Goal: Find specific page/section: Find specific page/section

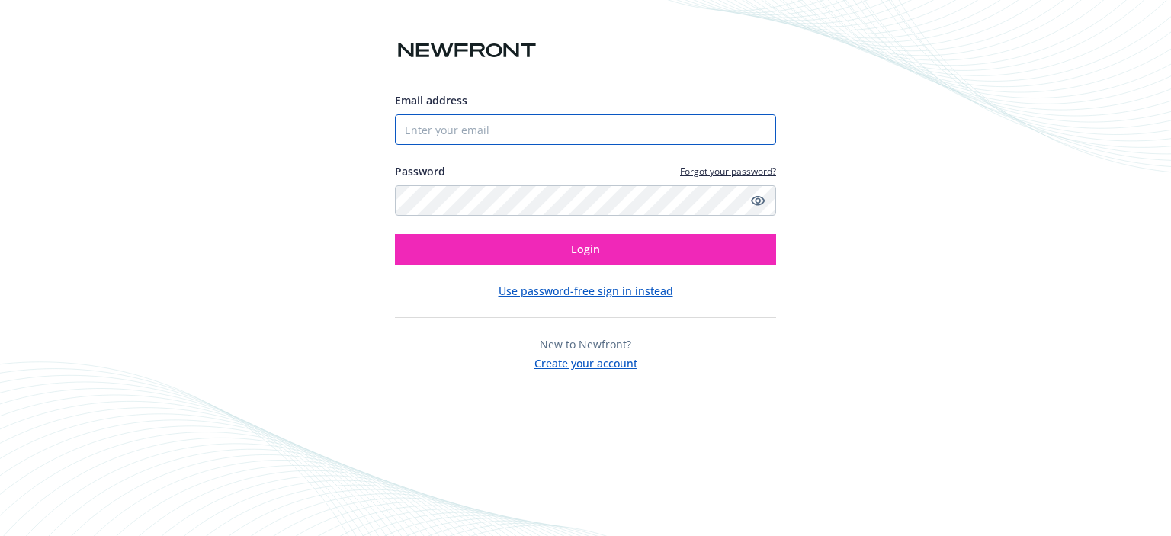
click at [448, 138] on input "Email address" at bounding box center [585, 129] width 381 height 30
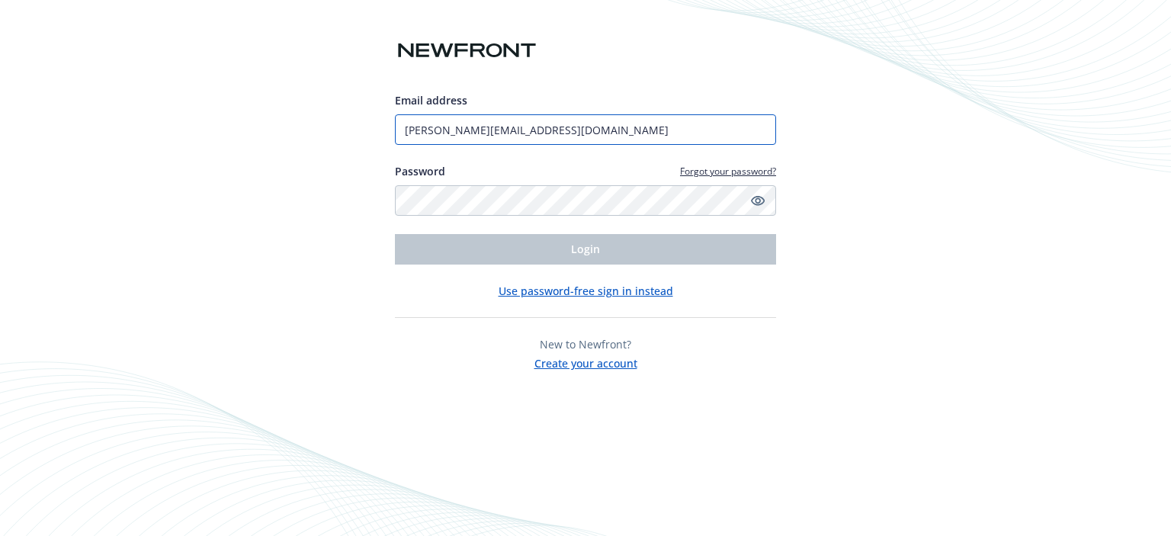
type input "[PERSON_NAME][EMAIL_ADDRESS][DOMAIN_NAME]"
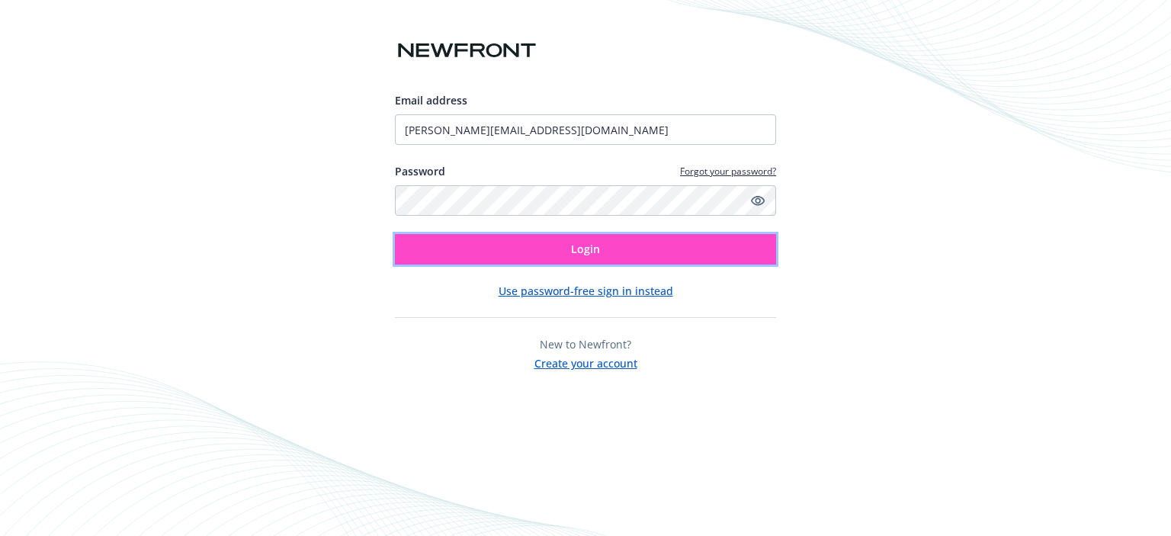
click at [463, 252] on button "Login" at bounding box center [585, 249] width 381 height 30
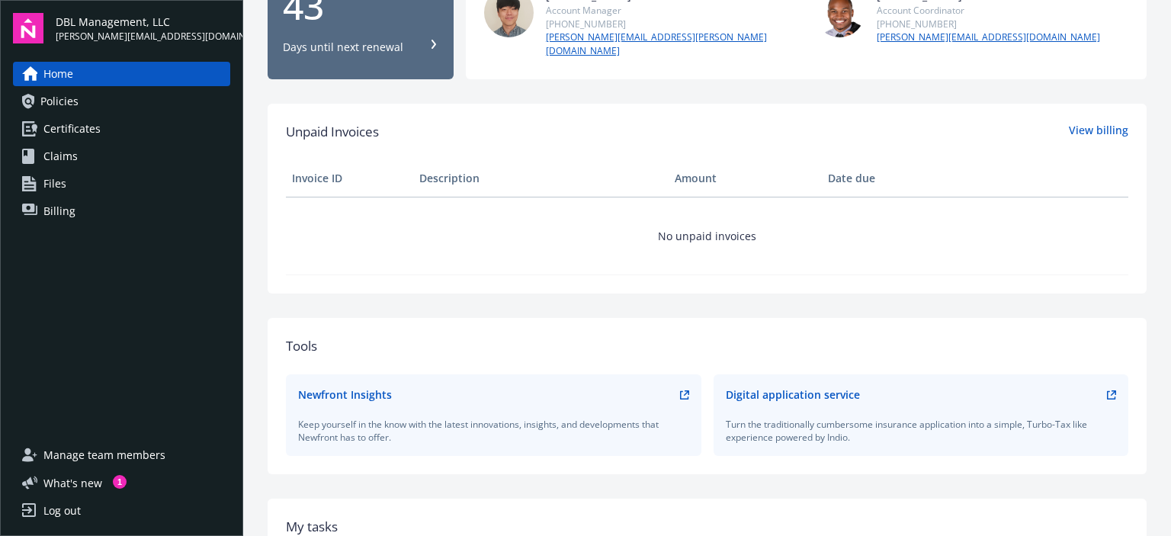
scroll to position [307, 0]
click at [73, 479] on span "What ' s new" at bounding box center [72, 483] width 59 height 16
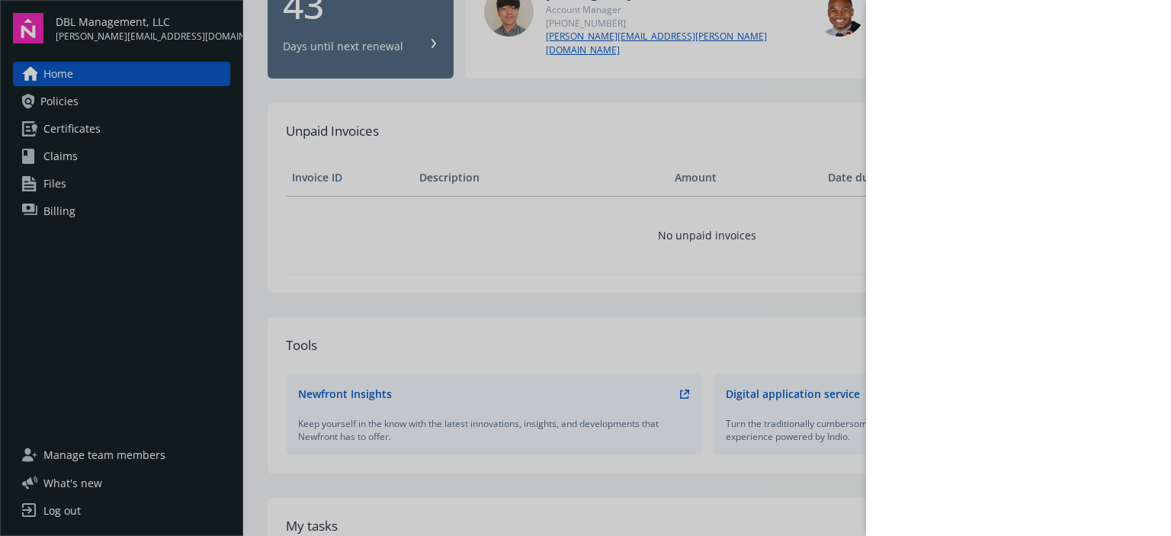
click at [58, 100] on div at bounding box center [585, 268] width 1171 height 536
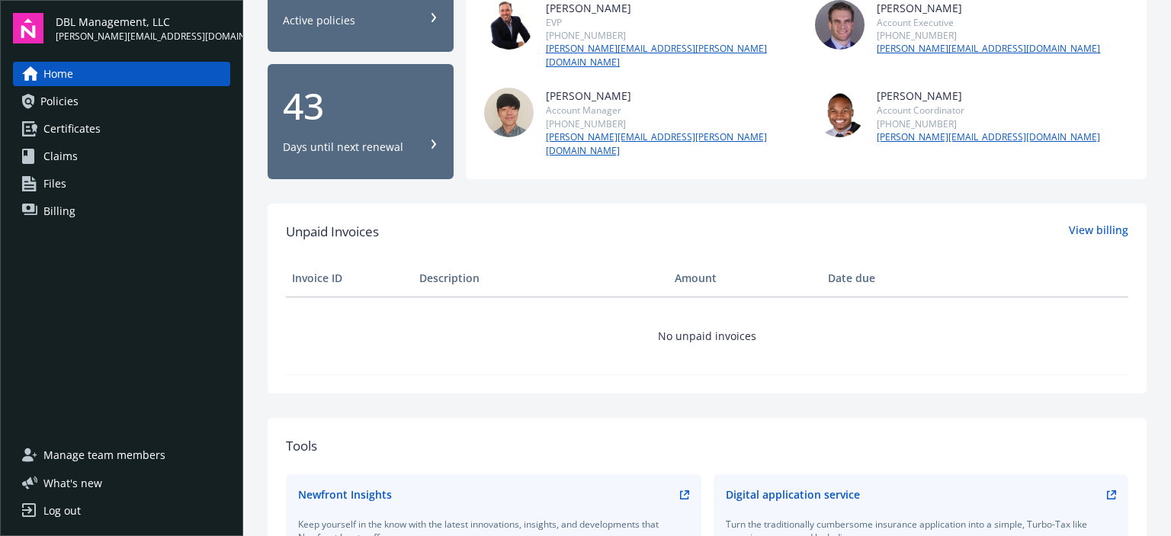
scroll to position [203, 0]
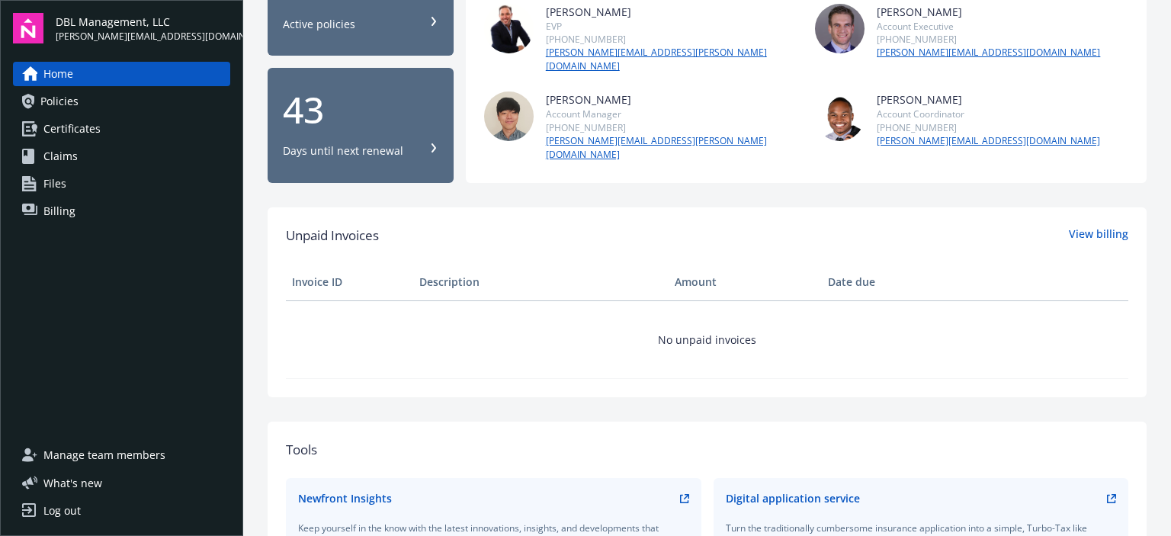
click at [312, 143] on div "Days until next renewal" at bounding box center [343, 150] width 120 height 15
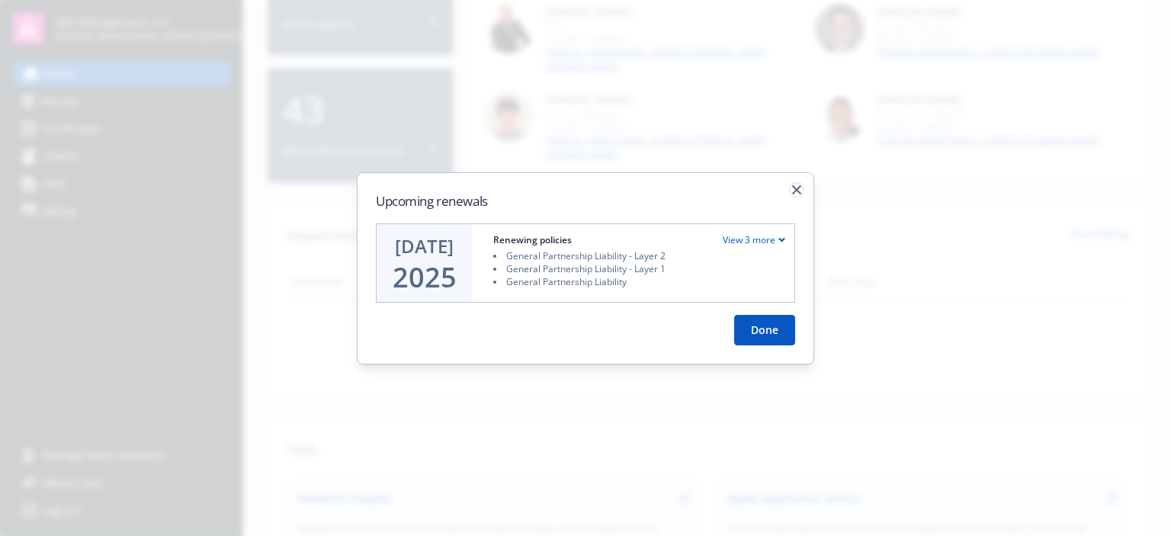
click at [799, 187] on icon "button" at bounding box center [796, 188] width 9 height 9
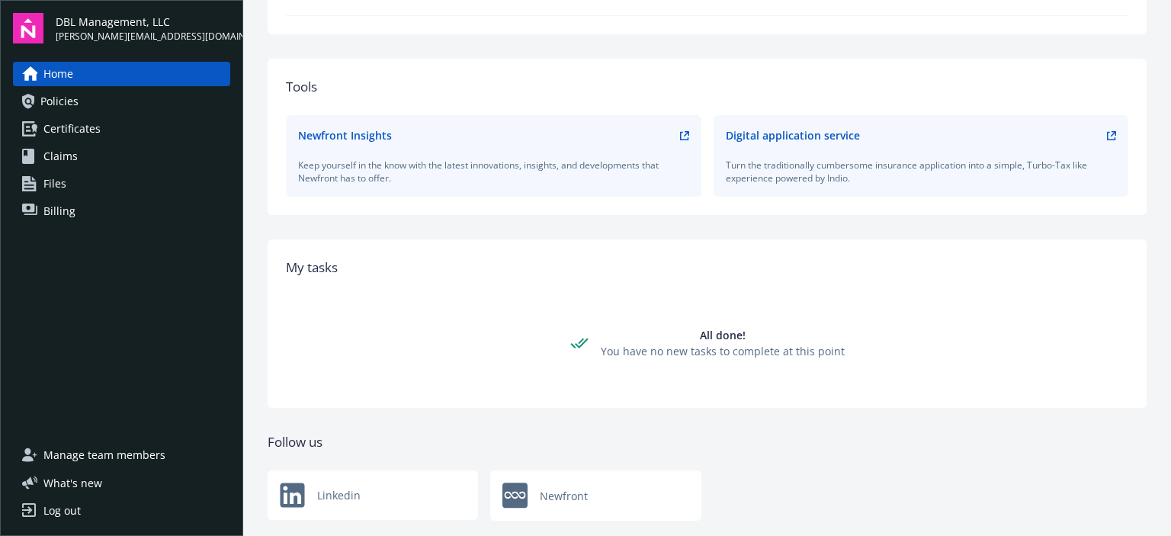
scroll to position [564, 0]
click at [69, 96] on span "Policies" at bounding box center [59, 101] width 38 height 24
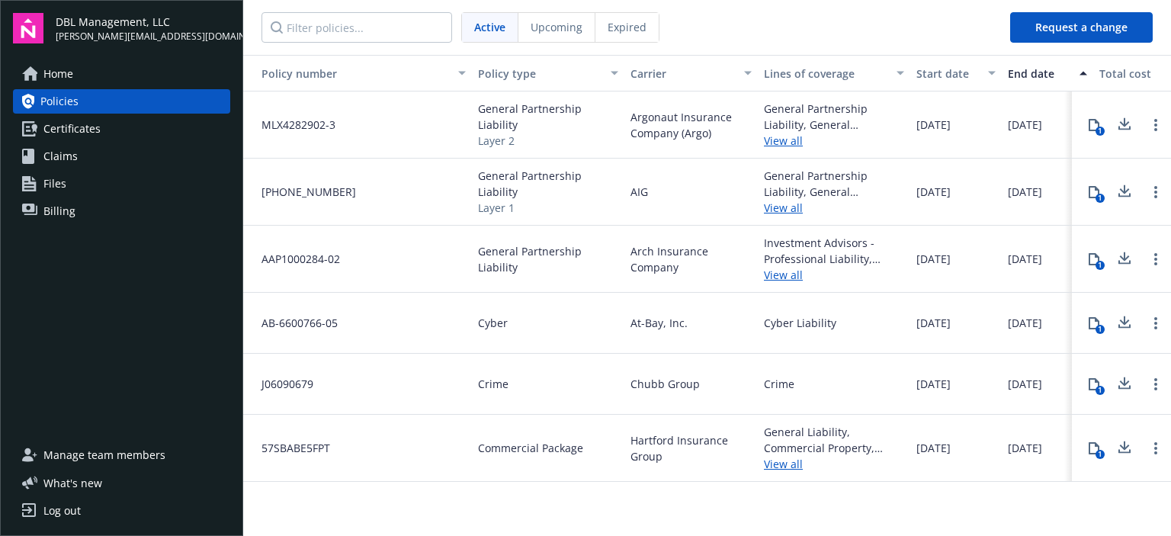
click at [64, 71] on span "Home" at bounding box center [58, 74] width 30 height 24
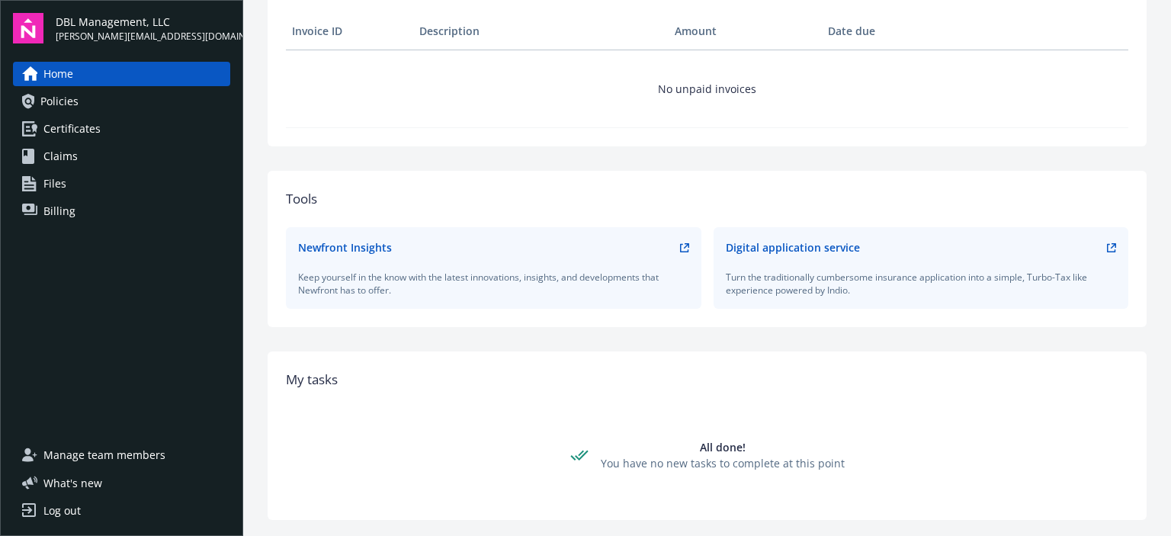
scroll to position [454, 0]
